Goal: Task Accomplishment & Management: Use online tool/utility

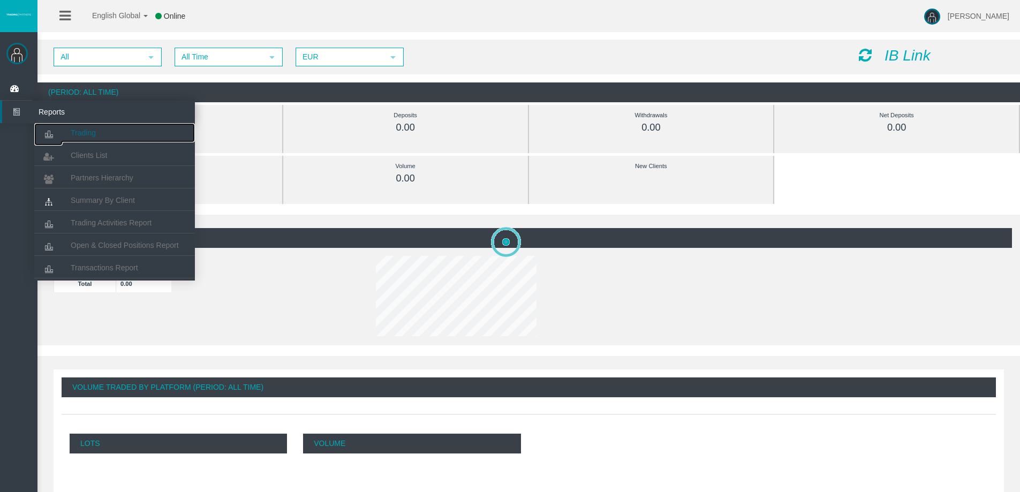
click at [79, 129] on span "Trading" at bounding box center [83, 133] width 25 height 9
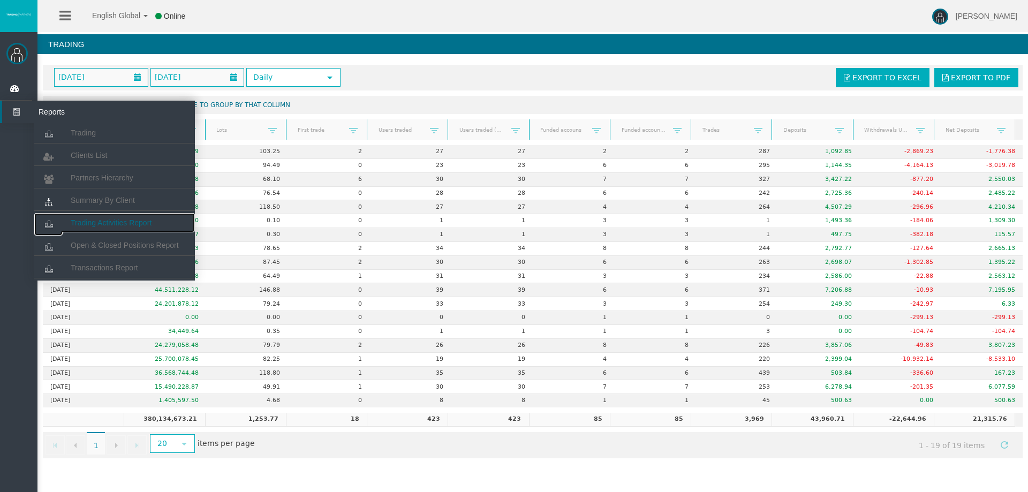
click at [97, 218] on link "Trading Activities Report" at bounding box center [114, 222] width 161 height 19
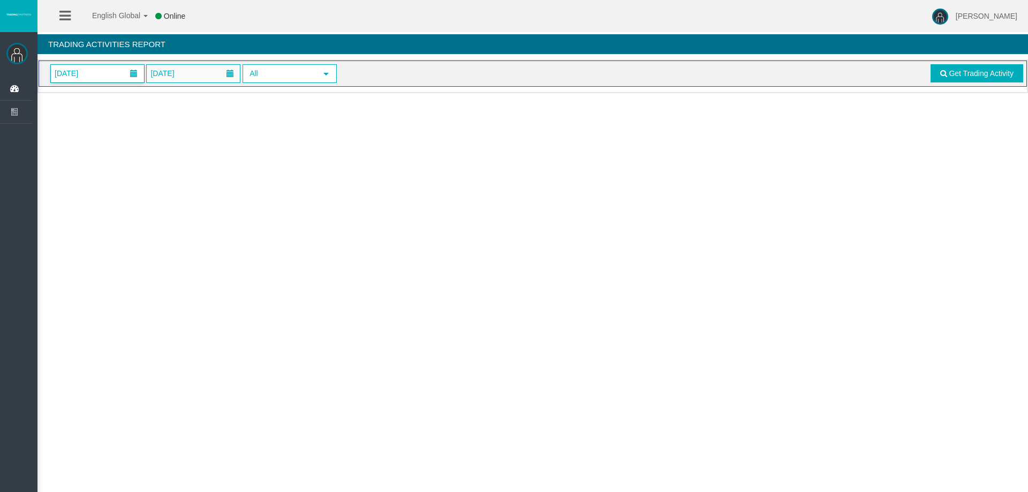
click at [104, 69] on span "[DATE]" at bounding box center [97, 74] width 93 height 18
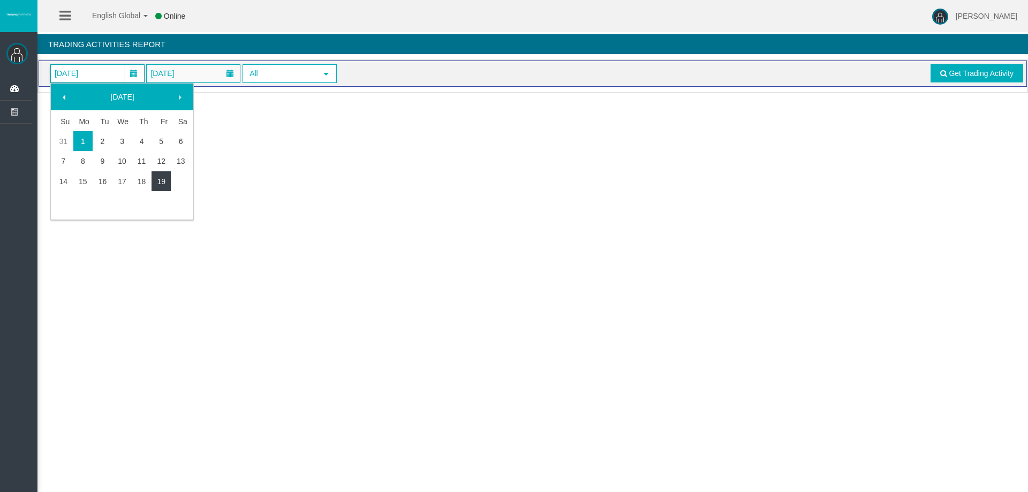
click at [155, 178] on link "19" at bounding box center [162, 181] width 20 height 19
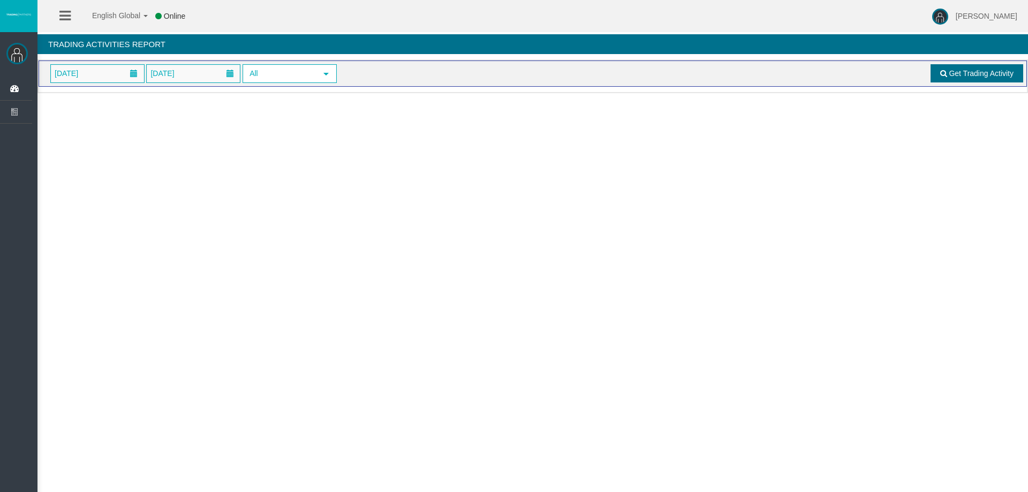
click at [956, 81] on link "Get Trading Activity" at bounding box center [977, 73] width 93 height 18
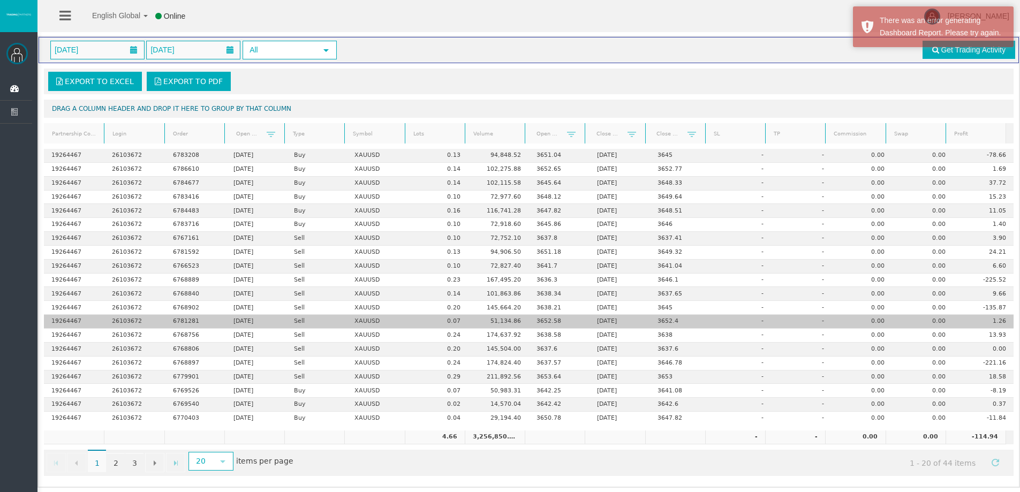
scroll to position [25, 0]
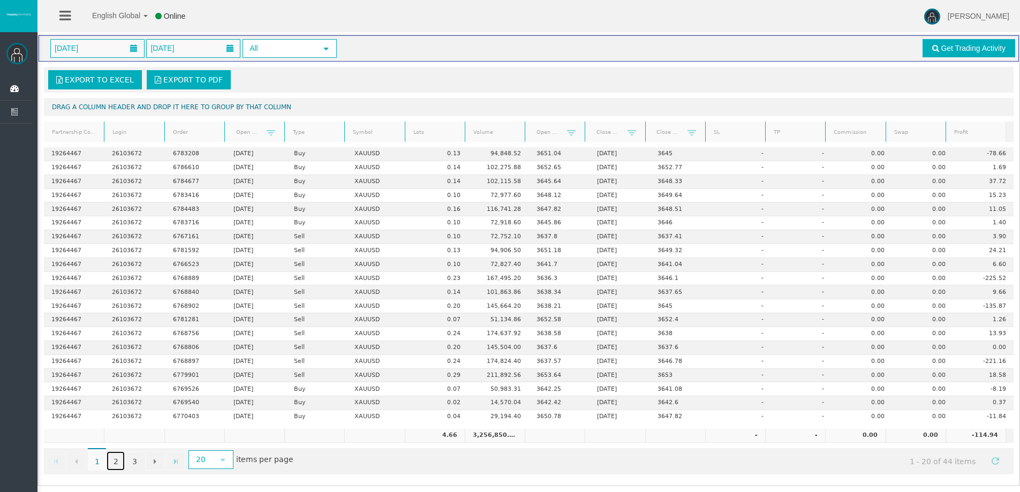
click at [115, 462] on link "2" at bounding box center [116, 461] width 18 height 19
click at [138, 463] on link "3" at bounding box center [134, 461] width 18 height 19
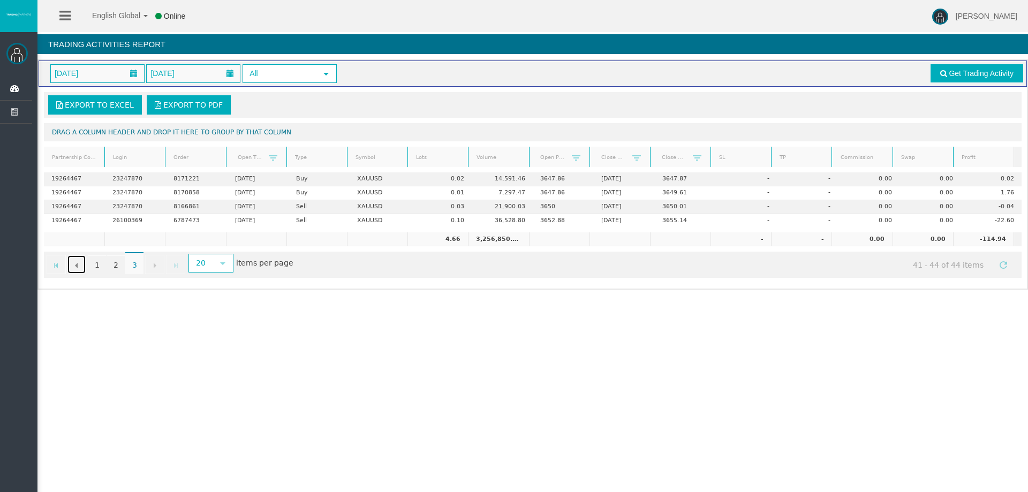
click at [78, 260] on link "Go to the previous page" at bounding box center [76, 264] width 19 height 19
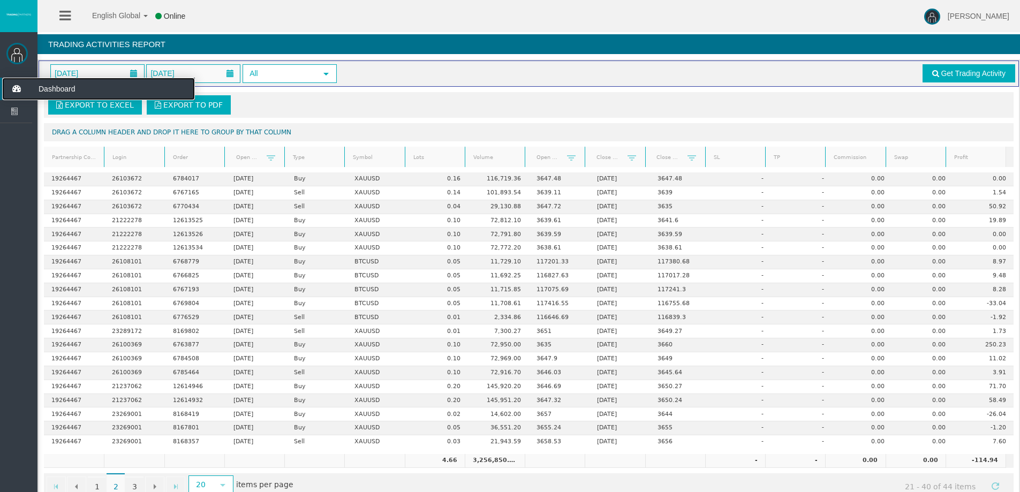
click at [14, 92] on icon at bounding box center [16, 89] width 28 height 22
